Goal: Navigation & Orientation: Find specific page/section

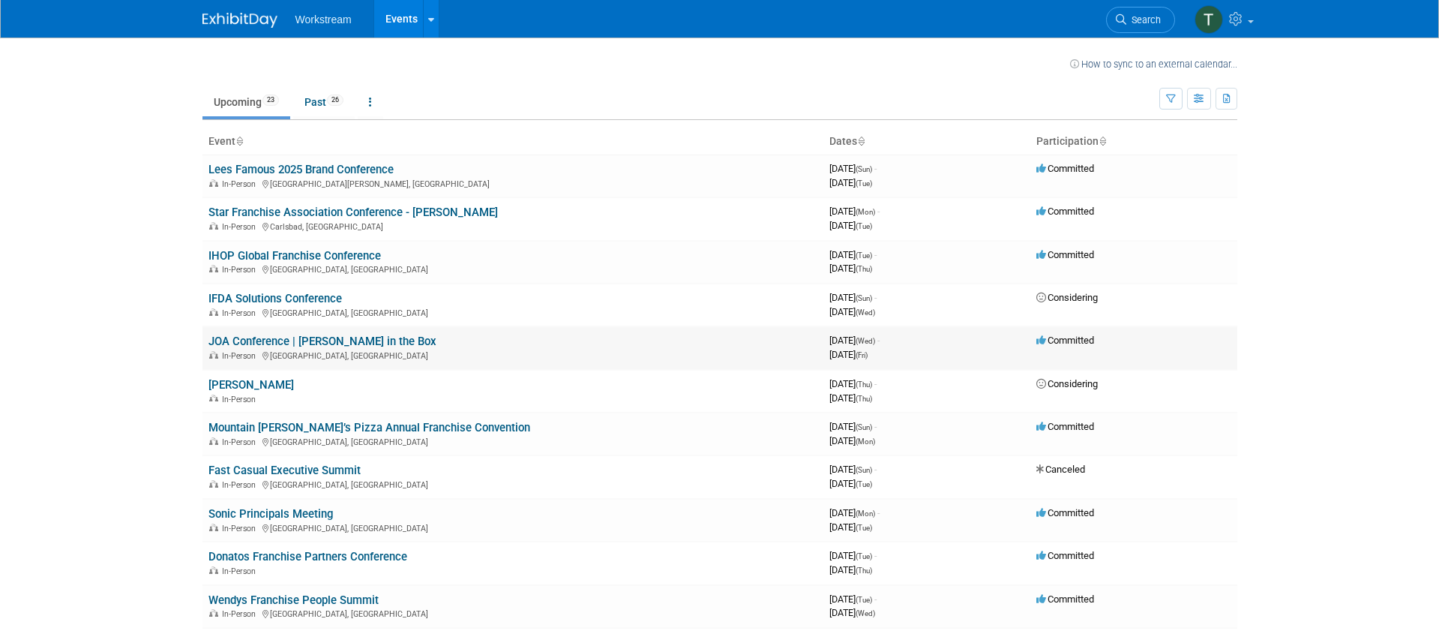
click at [324, 341] on link "JOA Conference | [PERSON_NAME] in the Box" at bounding box center [322, 340] width 228 height 13
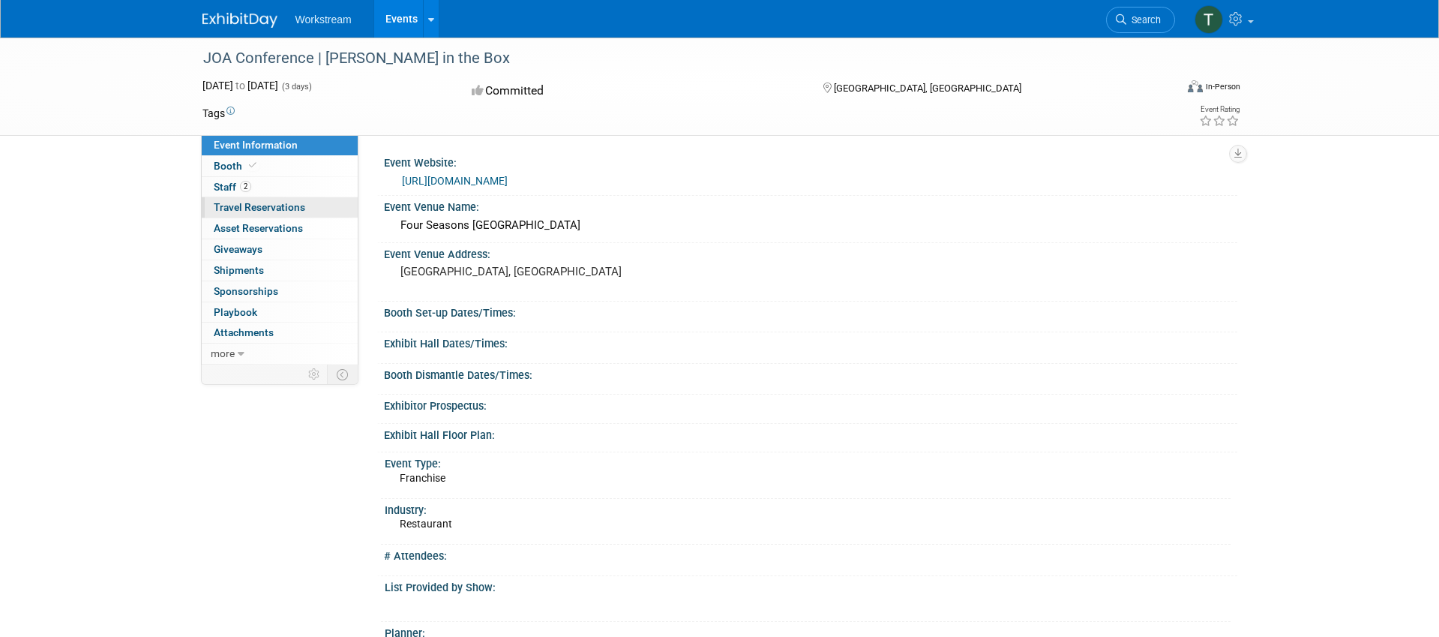
click at [286, 205] on span "Travel Reservations 0" at bounding box center [259, 207] width 91 height 12
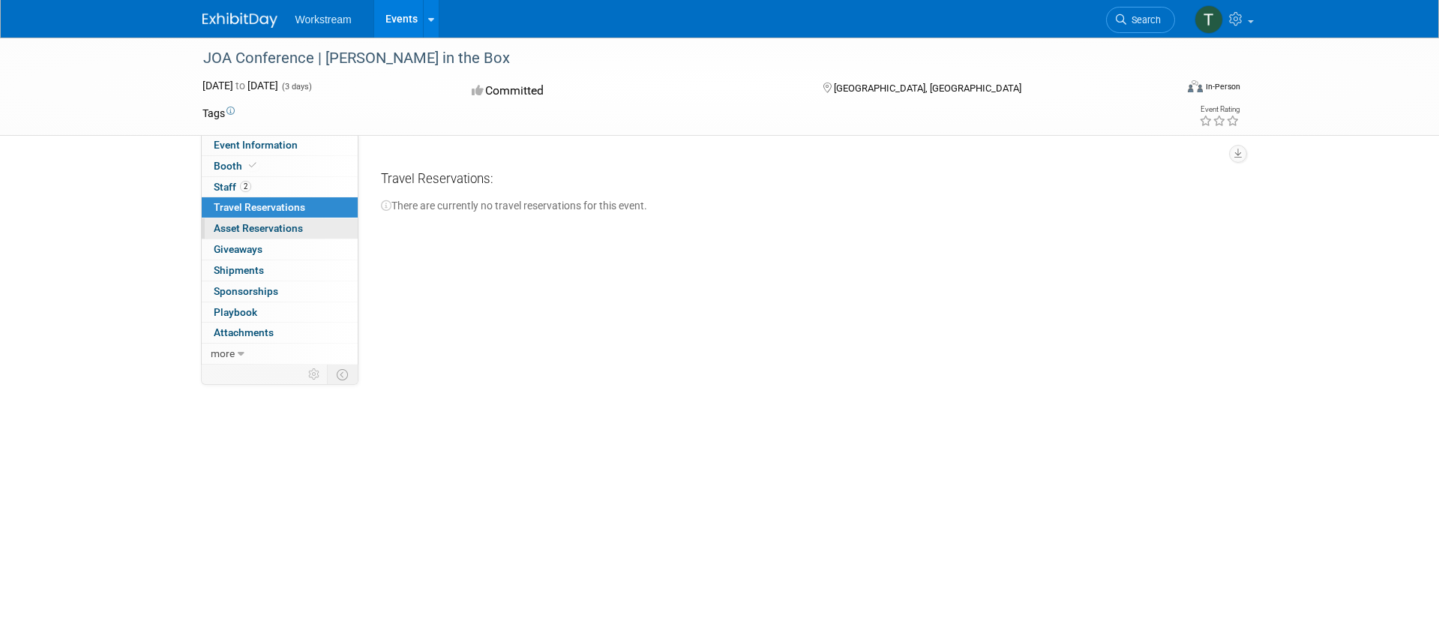
click at [271, 227] on span "Asset Reservations 0" at bounding box center [258, 228] width 89 height 12
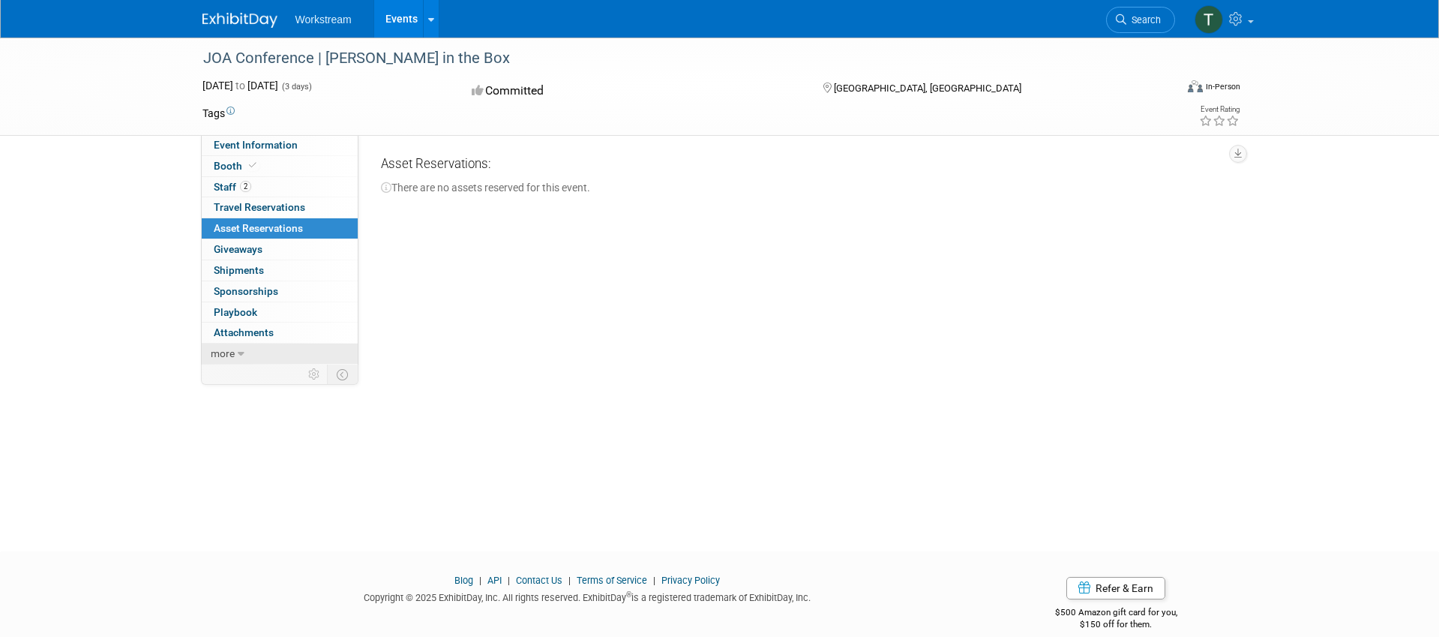
click at [226, 352] on span "more" at bounding box center [223, 353] width 24 height 12
click at [262, 204] on span "Travel Reservations 0" at bounding box center [259, 207] width 91 height 12
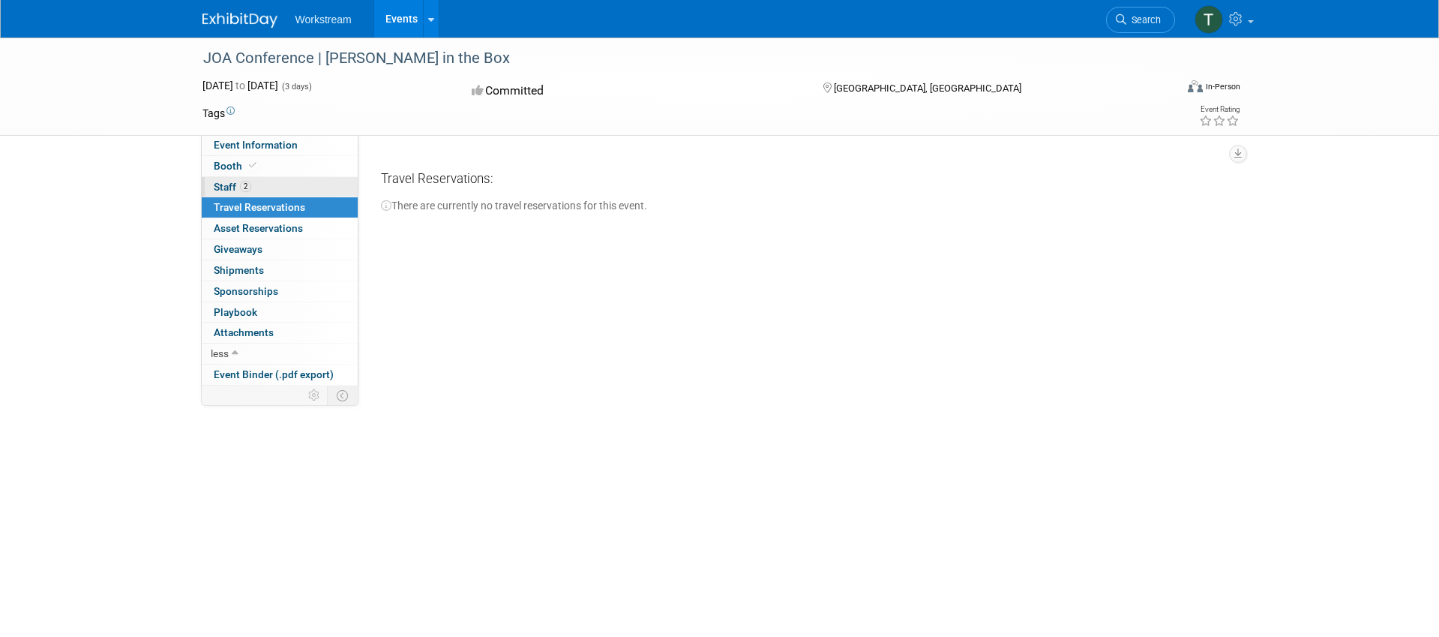
click at [221, 185] on span "Staff 2" at bounding box center [232, 187] width 37 height 12
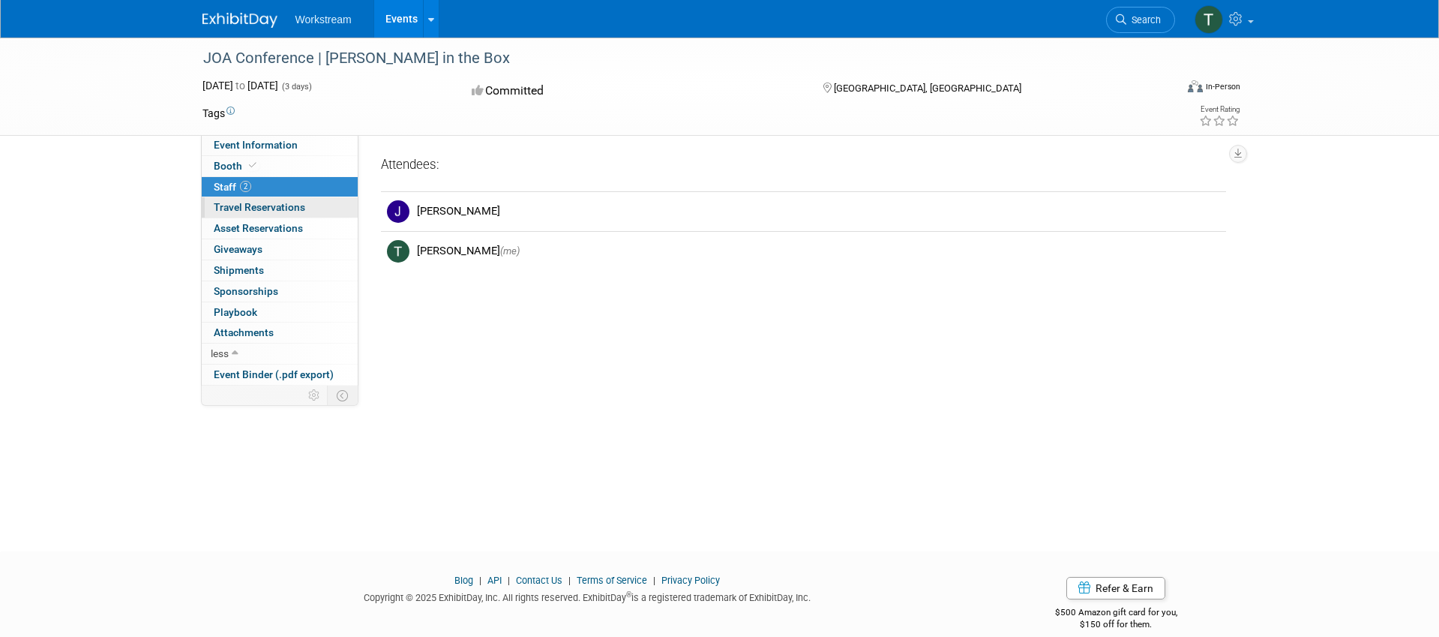
click at [223, 199] on link "0 Travel Reservations 0" at bounding box center [280, 207] width 156 height 20
